Goal: Find specific page/section: Find specific page/section

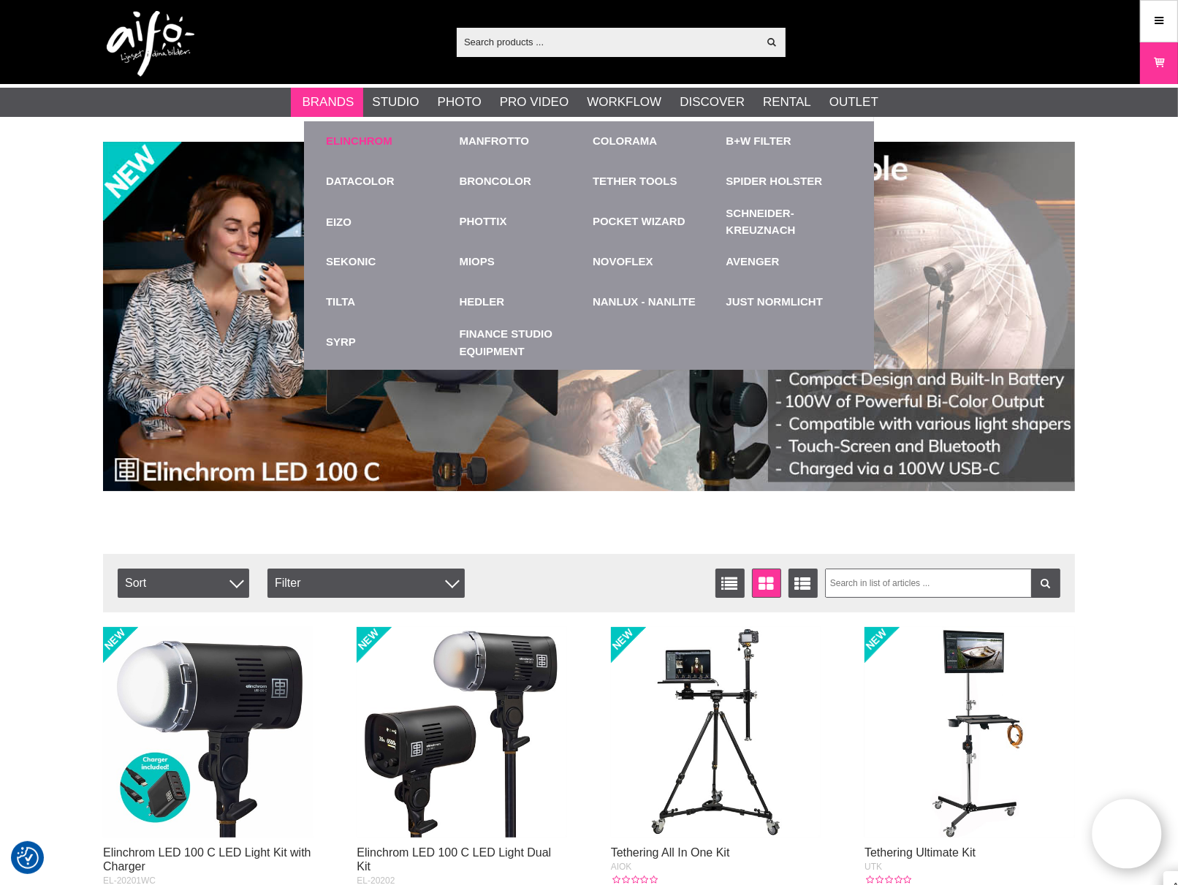
click at [331, 137] on link "Elinchrom" at bounding box center [359, 141] width 67 height 17
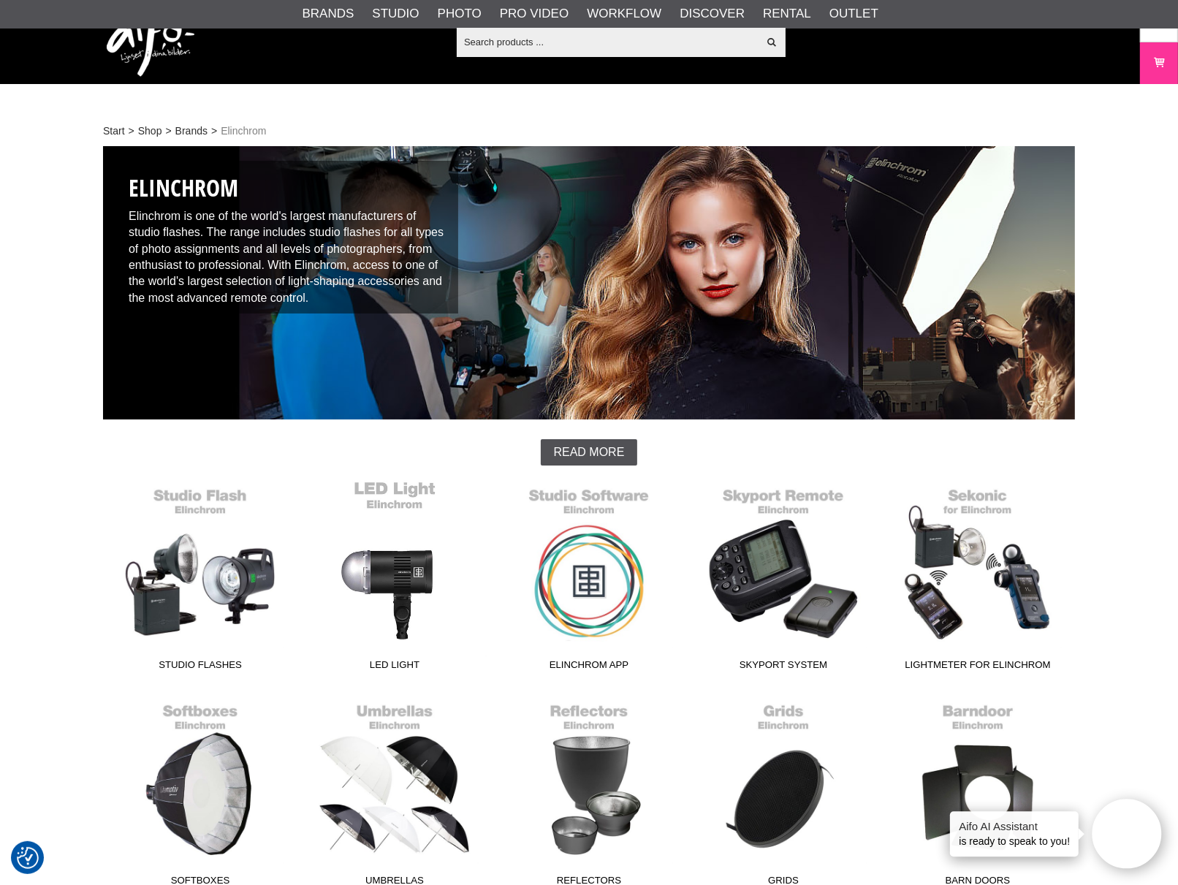
scroll to position [162, 0]
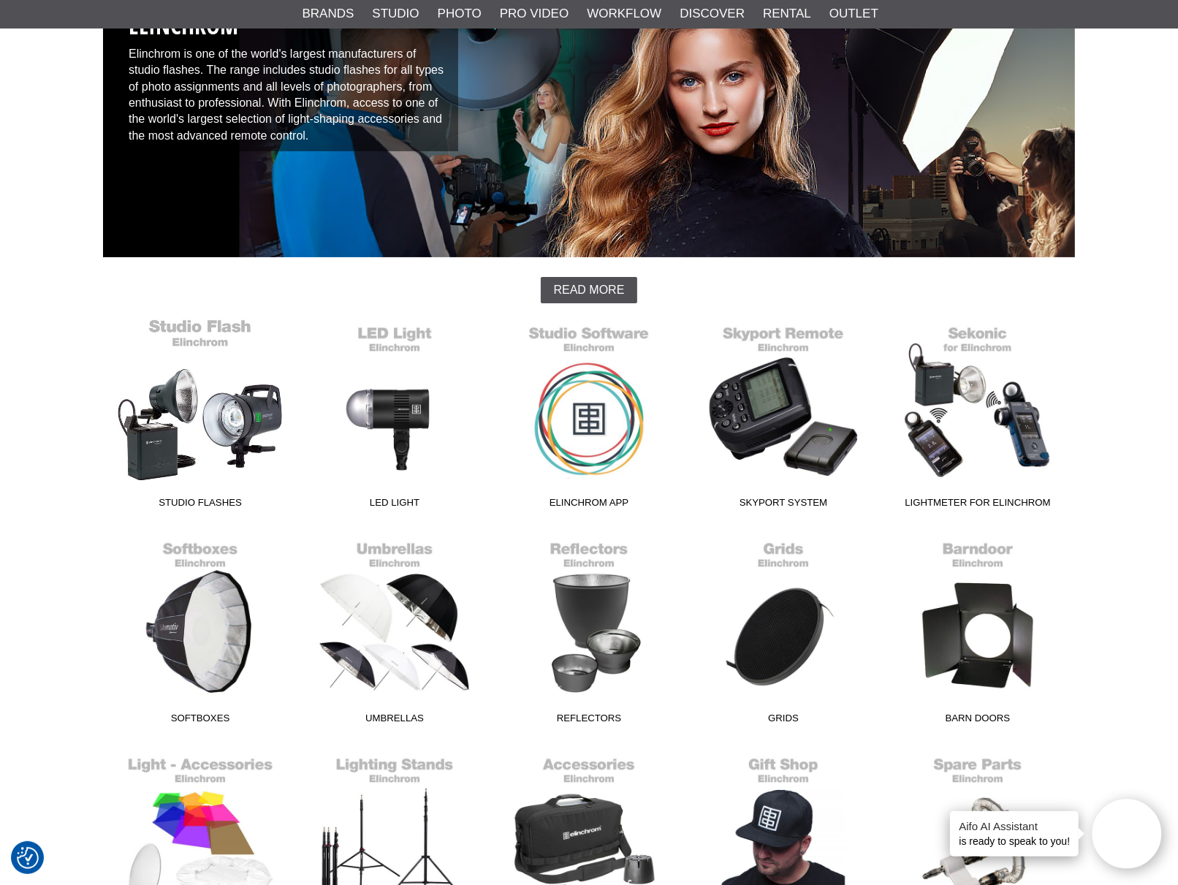
click at [221, 422] on link "Studio Flashes" at bounding box center [200, 416] width 194 height 197
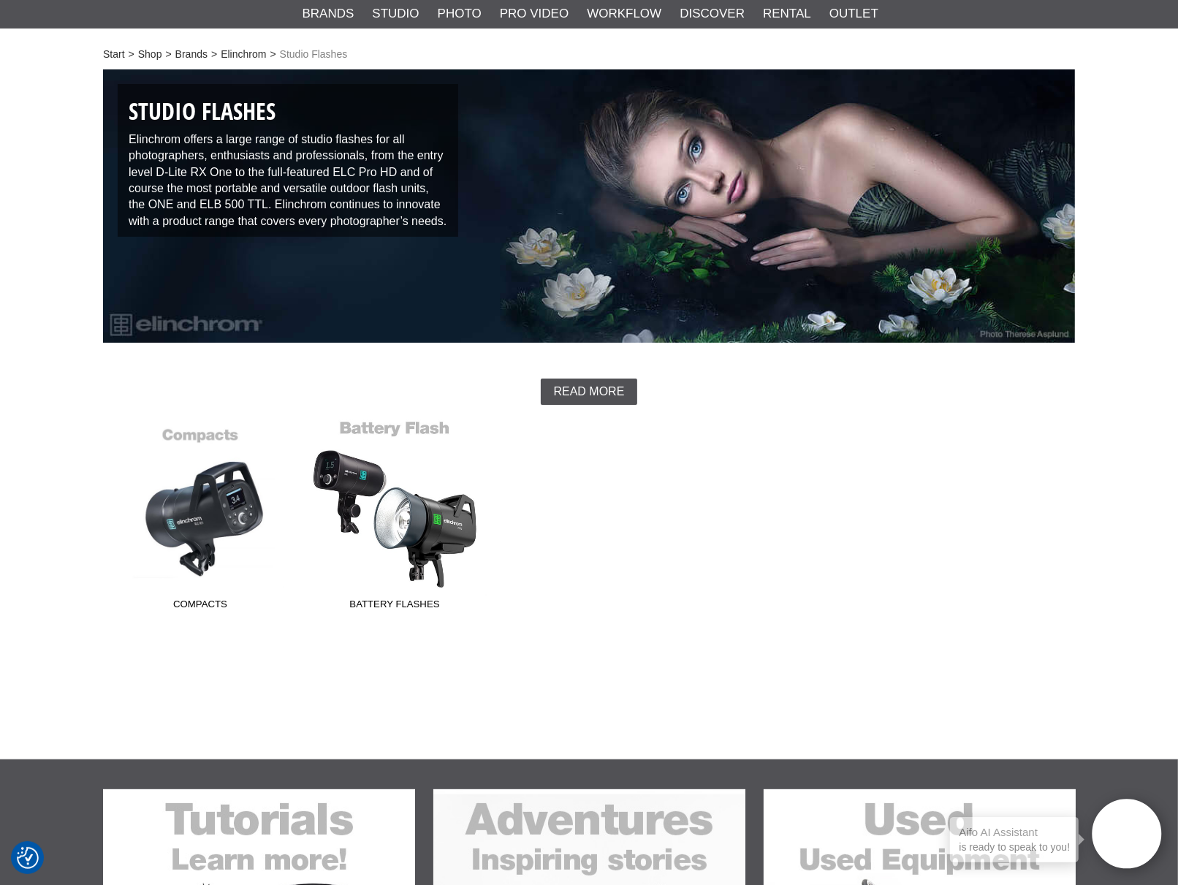
scroll to position [325, 0]
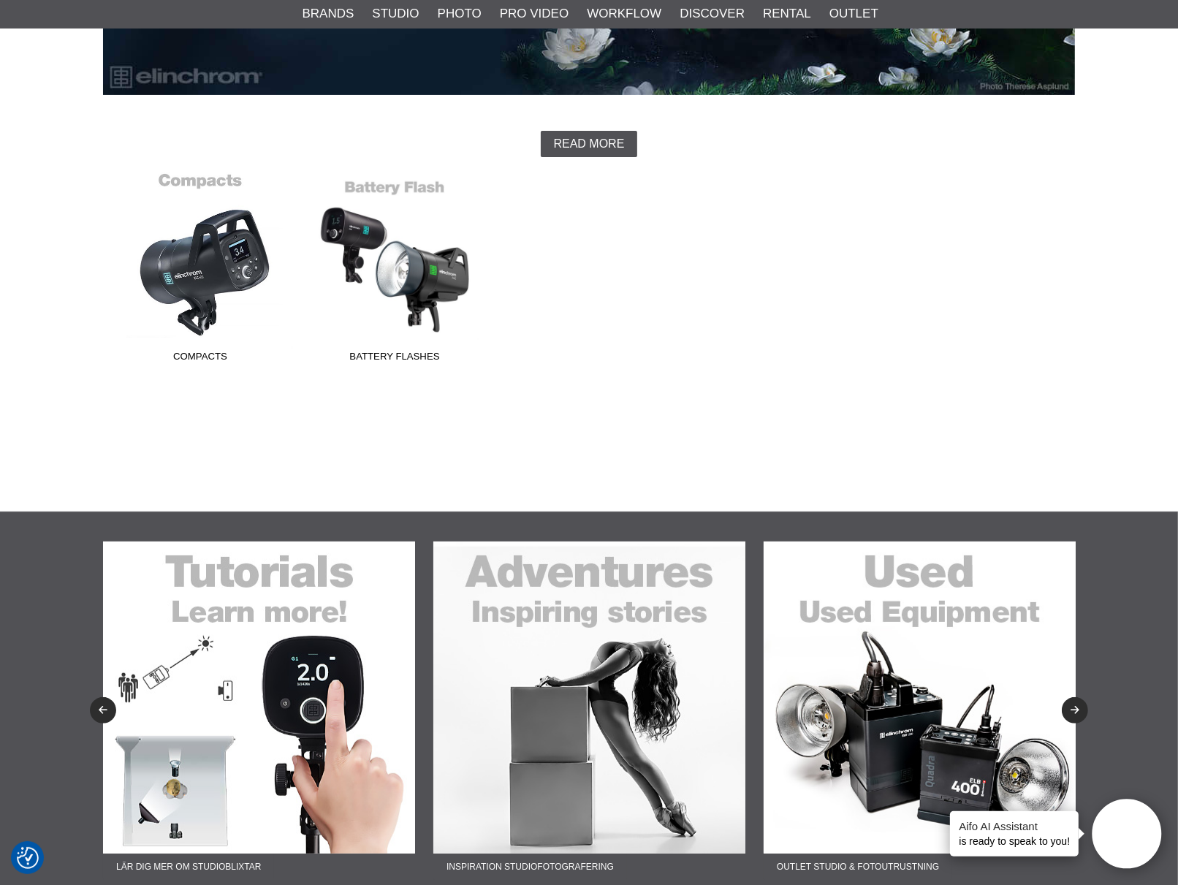
drag, startPoint x: 205, startPoint y: 251, endPoint x: 211, endPoint y: 257, distance: 7.8
click at [205, 249] on link "Compacts" at bounding box center [200, 270] width 194 height 197
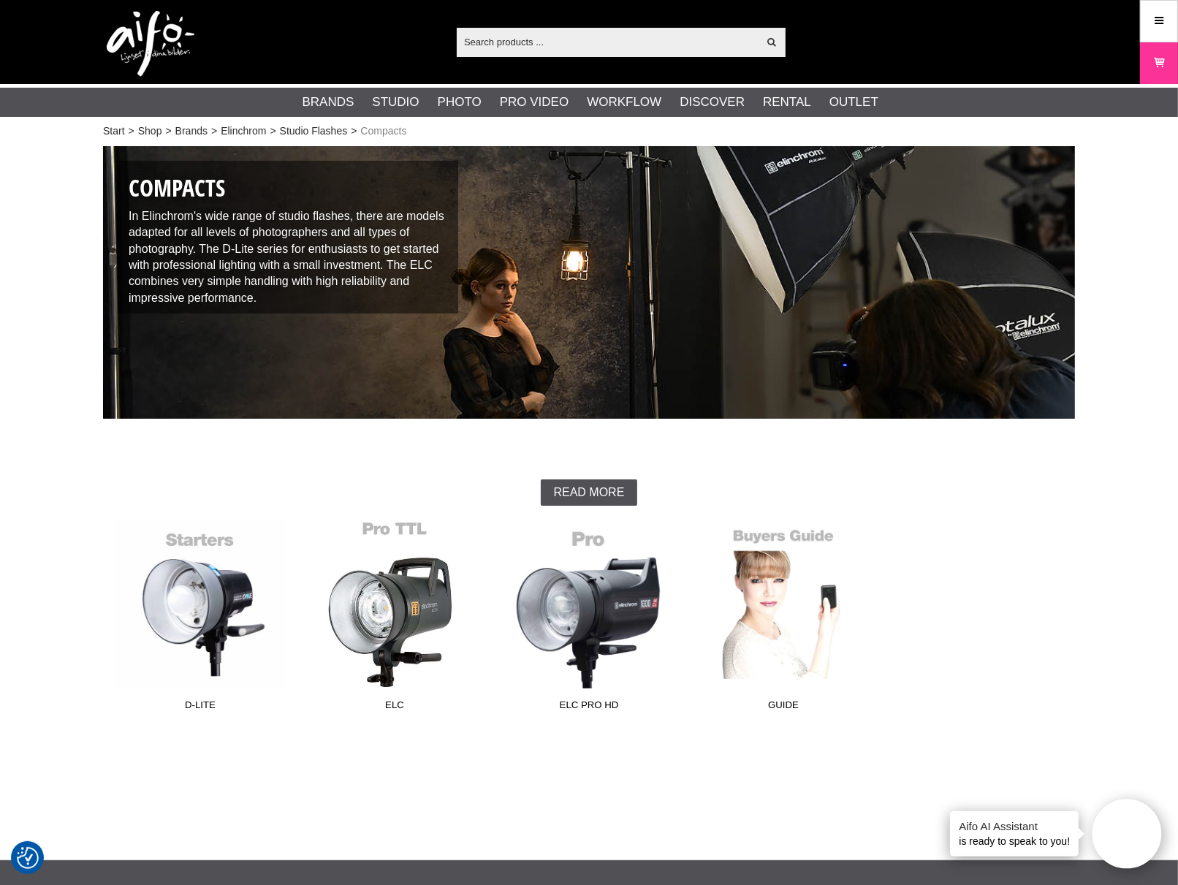
click at [382, 618] on link "ELC" at bounding box center [394, 618] width 194 height 197
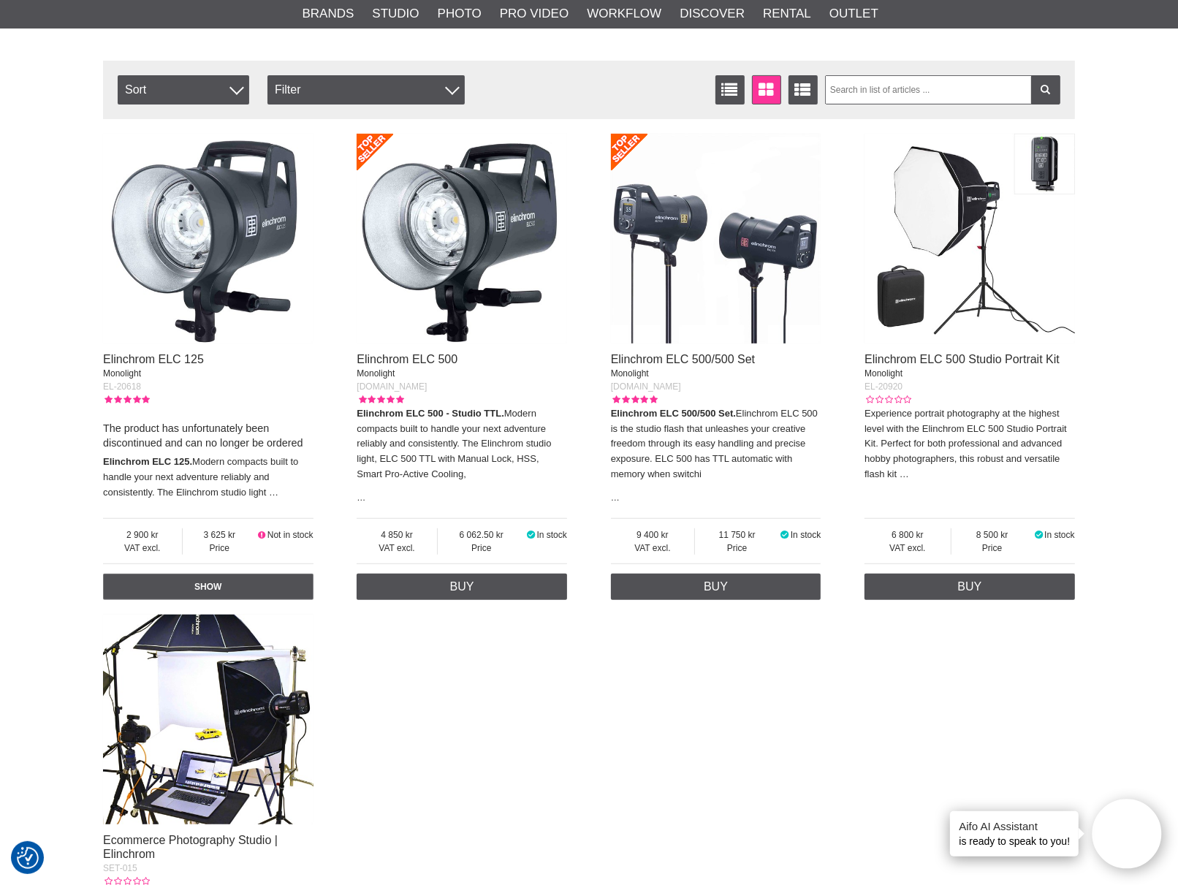
scroll to position [487, 0]
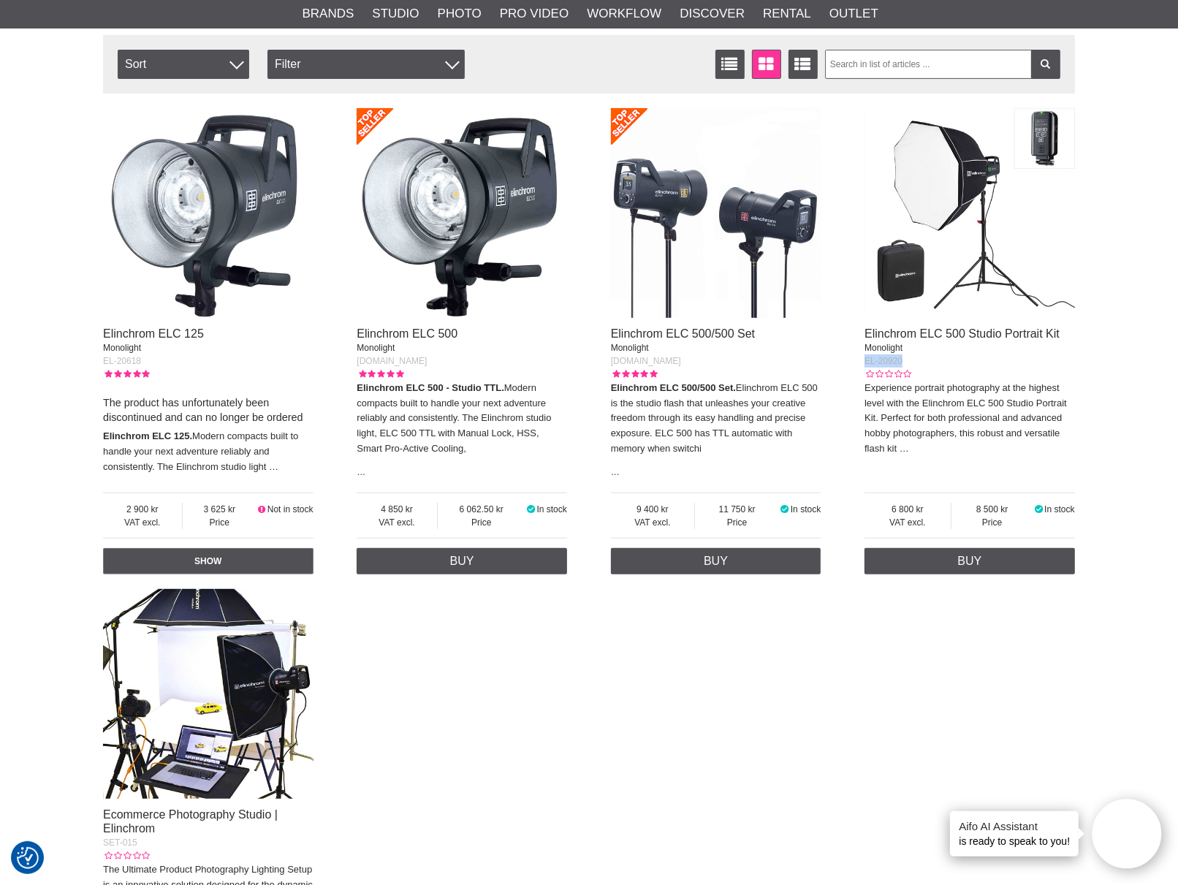
drag, startPoint x: 903, startPoint y: 360, endPoint x: 859, endPoint y: 356, distance: 44.8
click at [859, 356] on div "Elinchrom ELC 125 Monolight EL-20618 The product has unfortunately been discont…" at bounding box center [589, 573] width 972 height 944
copy span "EL-20920"
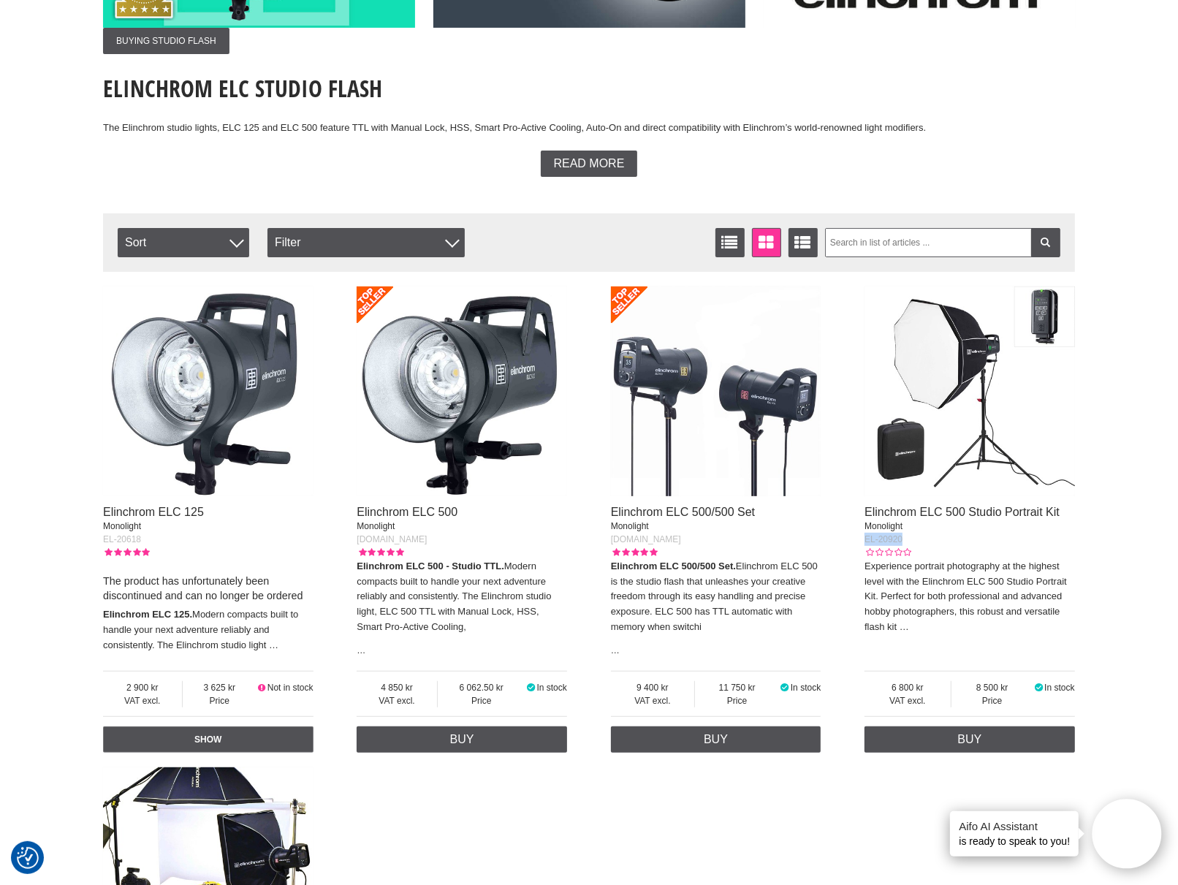
scroll to position [0, 0]
